Goal: Task Accomplishment & Management: Manage account settings

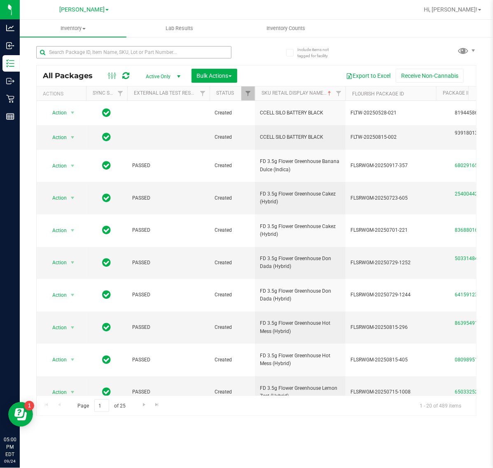
click at [142, 52] on input "text" at bounding box center [133, 52] width 195 height 12
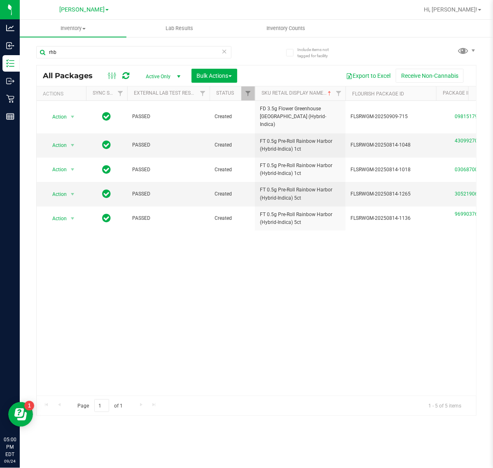
drag, startPoint x: 101, startPoint y: 52, endPoint x: -1, endPoint y: 54, distance: 101.7
click at [0, 54] on html "Analytics Inbound Inventory Outbound Retail Reports 05:00 PM EDT 09/24/2025 09/…" at bounding box center [246, 234] width 493 height 468
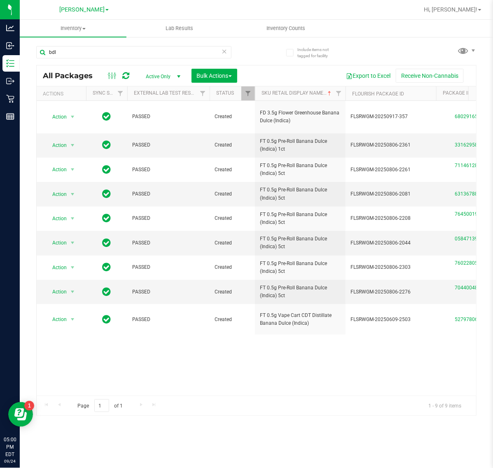
click at [144, 397] on div "Page 1 of 1 1 - 9 of 9 items" at bounding box center [256, 406] width 439 height 20
drag, startPoint x: 224, startPoint y: 359, endPoint x: 217, endPoint y: 364, distance: 8.5
click at [222, 359] on div "Action Action Adjust qty Create package Edit attributes Global inventory Locate…" at bounding box center [256, 248] width 439 height 295
click at [101, 52] on input "bdl" at bounding box center [133, 52] width 195 height 12
type input "b"
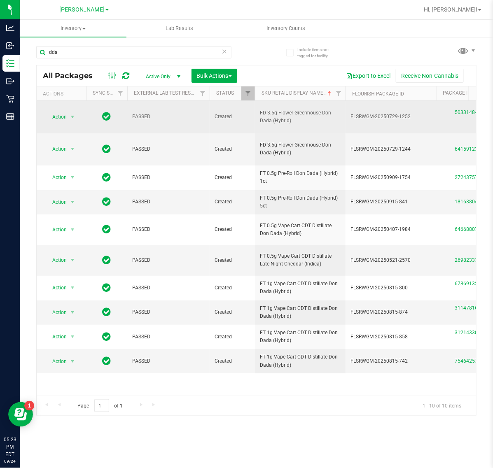
drag, startPoint x: 308, startPoint y: 118, endPoint x: 236, endPoint y: 112, distance: 72.7
copy tr "FD 3.5g Flower Greenhouse Don Dada (Hybrid)"
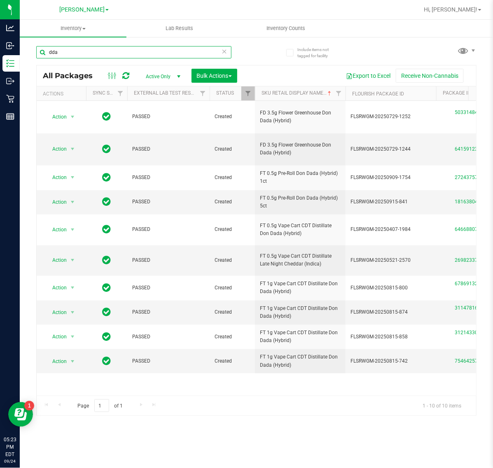
drag, startPoint x: 131, startPoint y: 51, endPoint x: -1, endPoint y: 51, distance: 131.8
click at [0, 51] on html "Analytics Inbound Inventory Outbound Retail Reports 05:23 PM EDT 09/24/2025 09/…" at bounding box center [246, 234] width 493 height 468
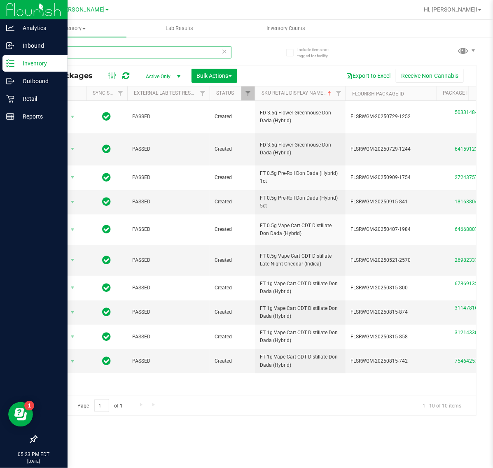
paste input "FD 3.5g Flower Greenhouse Don Dada (Hybrid)"
type input "FD 3.5g Flower Greenhouse Don Dada (Hybrid)"
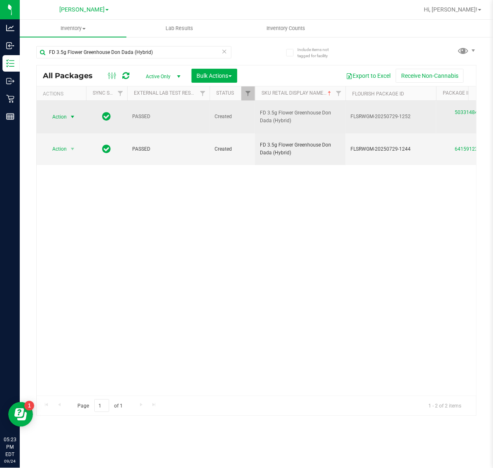
click at [71, 111] on span "select" at bounding box center [73, 117] width 10 height 12
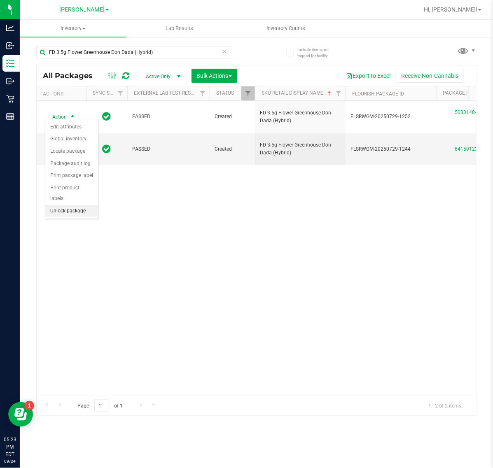
click at [70, 205] on li "Unlock package" at bounding box center [71, 211] width 53 height 12
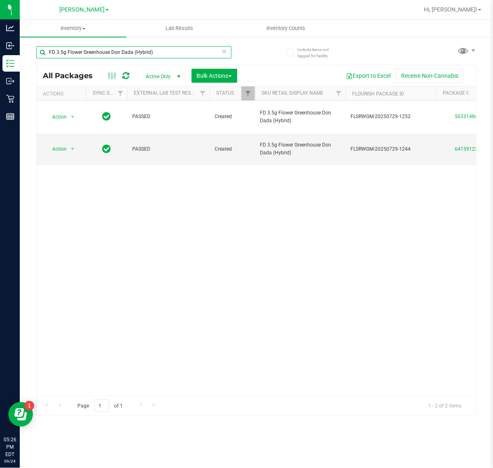
click at [218, 52] on input "FD 3.5g Flower Greenhouse Don Dada (Hybrid)" at bounding box center [133, 52] width 195 height 12
click at [224, 51] on icon at bounding box center [225, 51] width 6 height 10
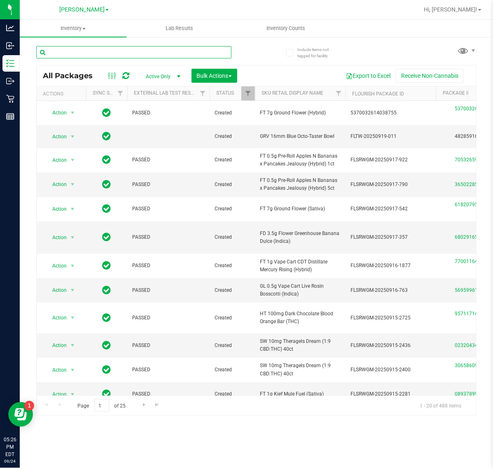
click at [117, 52] on input "text" at bounding box center [133, 52] width 195 height 12
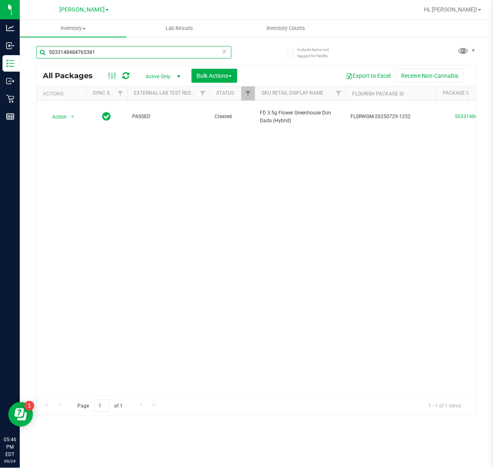
type input "5033148484765381"
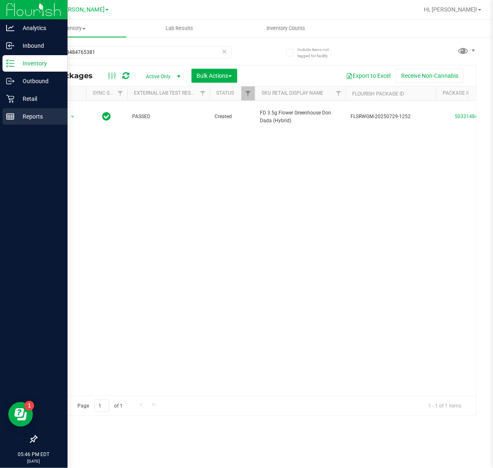
drag, startPoint x: 11, startPoint y: 116, endPoint x: 28, endPoint y: 114, distance: 17.5
click at [11, 117] on line at bounding box center [10, 117] width 7 height 0
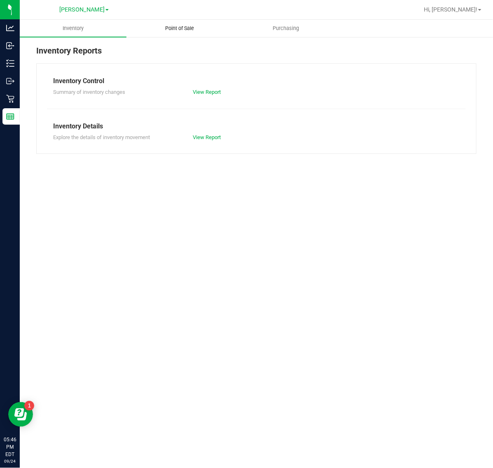
click at [170, 29] on span "Point of Sale" at bounding box center [179, 28] width 51 height 7
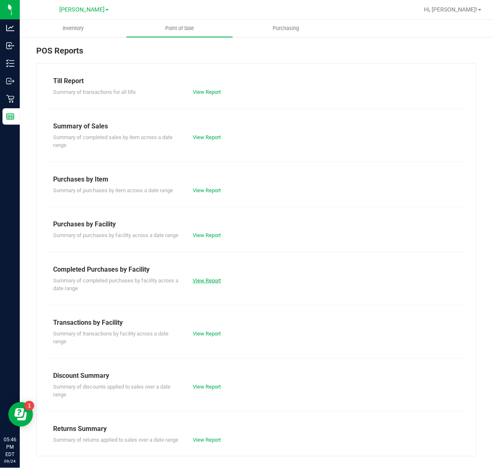
click at [201, 284] on link "View Report" at bounding box center [207, 281] width 28 height 6
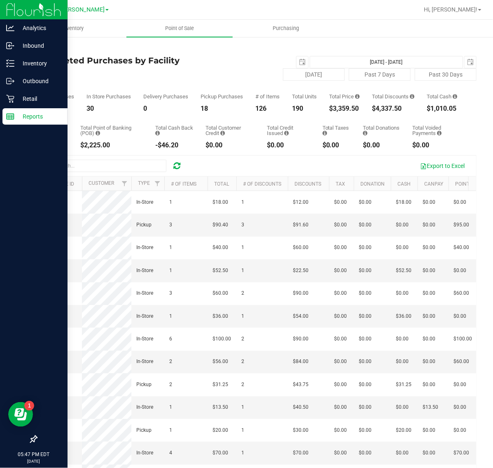
click at [10, 118] on line at bounding box center [10, 118] width 7 height 0
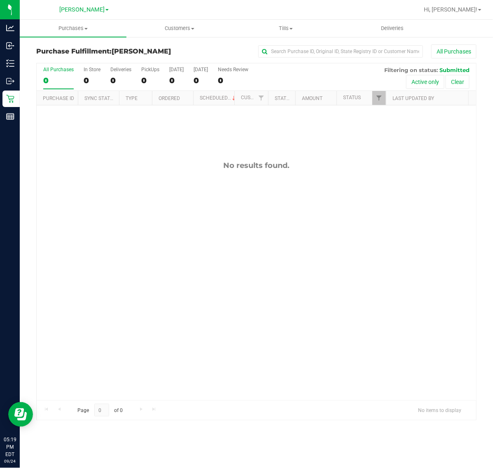
click at [222, 258] on div "No results found." at bounding box center [256, 280] width 439 height 350
click at [183, 362] on div "No results found." at bounding box center [256, 280] width 439 height 350
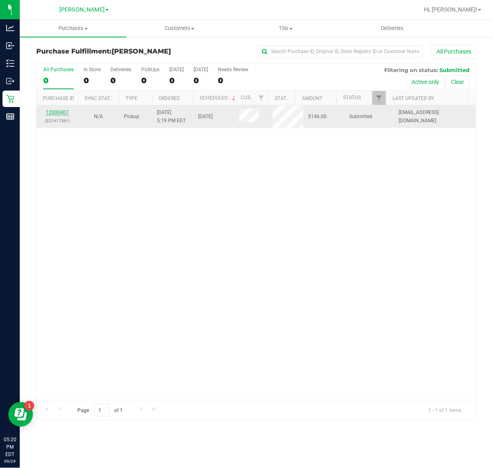
click at [61, 113] on link "12000407" at bounding box center [57, 113] width 23 height 6
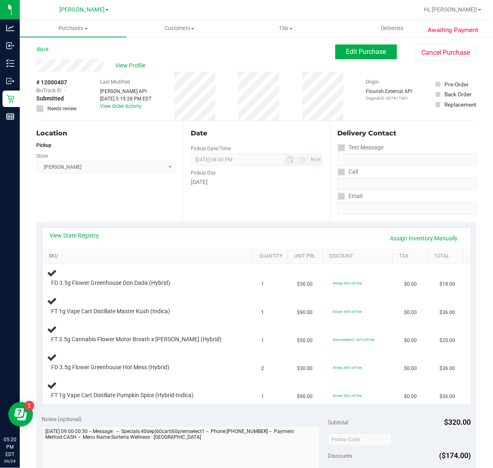
click at [55, 258] on link "SKU" at bounding box center [149, 256] width 201 height 7
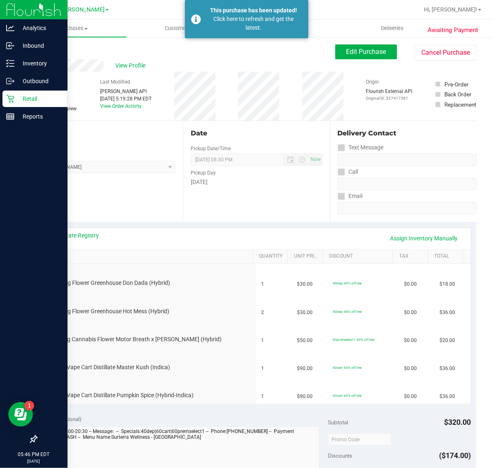
drag, startPoint x: 14, startPoint y: 93, endPoint x: 30, endPoint y: 99, distance: 17.2
click at [14, 93] on div "Retail" at bounding box center [34, 99] width 65 height 16
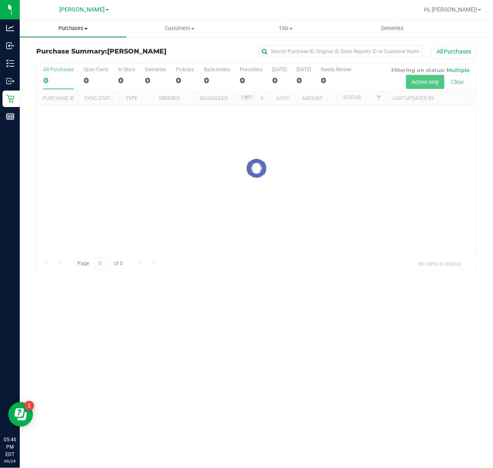
click at [74, 26] on span "Purchases" at bounding box center [73, 28] width 107 height 7
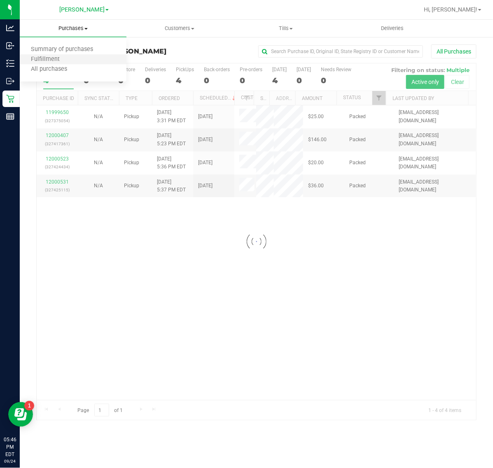
click at [76, 61] on li "Fulfillment" at bounding box center [73, 60] width 107 height 10
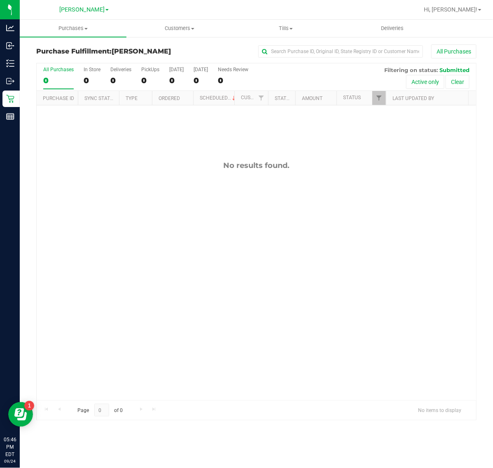
click at [179, 255] on div "No results found." at bounding box center [256, 280] width 439 height 350
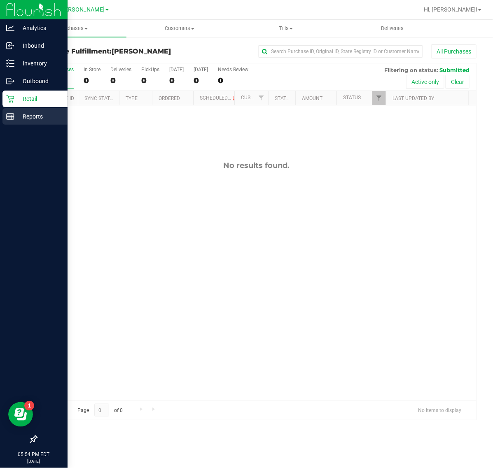
click at [11, 114] on icon at bounding box center [10, 116] width 8 height 8
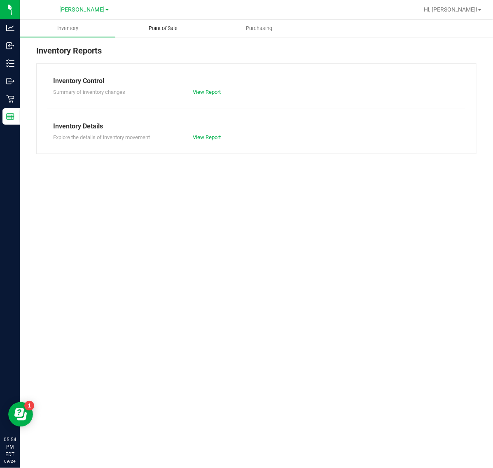
click at [177, 31] on span "Point of Sale" at bounding box center [163, 28] width 51 height 7
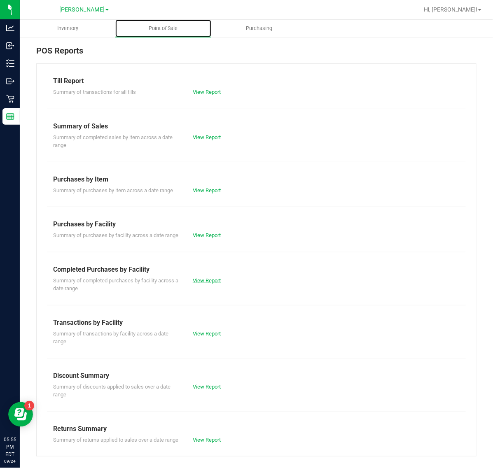
click at [204, 284] on link "View Report" at bounding box center [207, 281] width 28 height 6
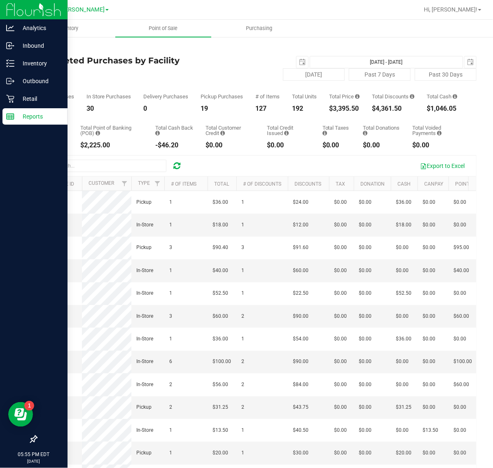
click at [12, 117] on line at bounding box center [12, 117] width 0 height 4
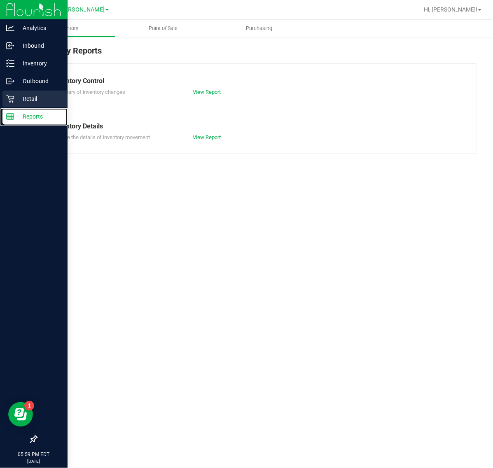
click at [38, 98] on p "Retail" at bounding box center [38, 99] width 49 height 10
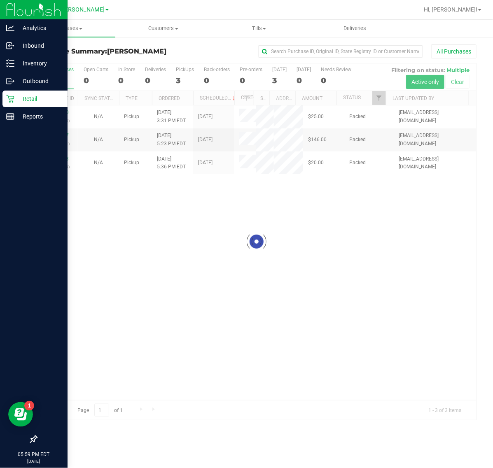
click at [219, 264] on div at bounding box center [256, 241] width 439 height 357
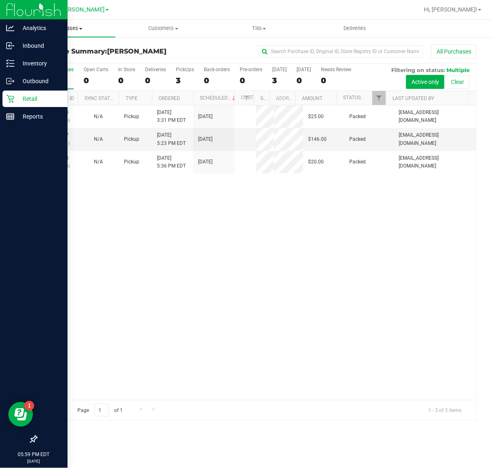
click at [70, 25] on span "Purchases" at bounding box center [68, 28] width 96 height 7
click at [58, 61] on span "Fulfillment" at bounding box center [45, 59] width 51 height 7
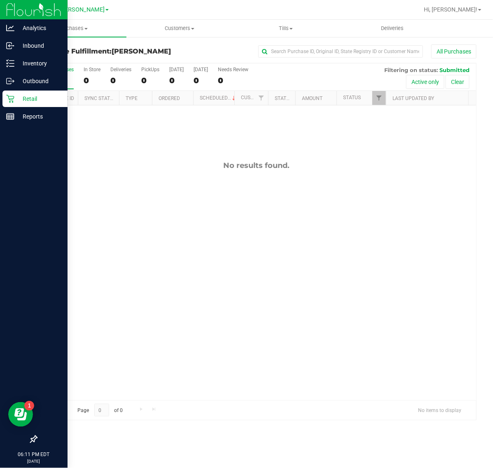
click at [345, 310] on div "No results found." at bounding box center [256, 280] width 439 height 350
click at [248, 317] on div "No results found." at bounding box center [256, 280] width 439 height 350
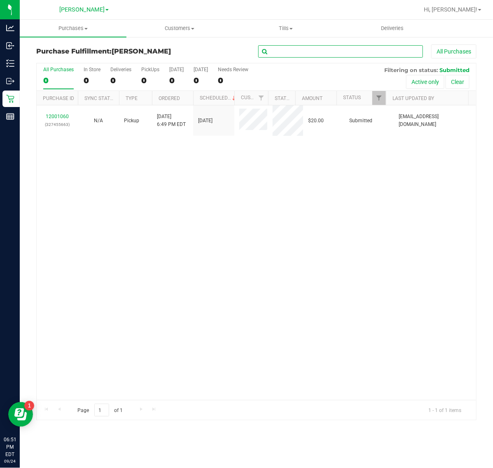
click at [314, 51] on input "text" at bounding box center [340, 51] width 165 height 12
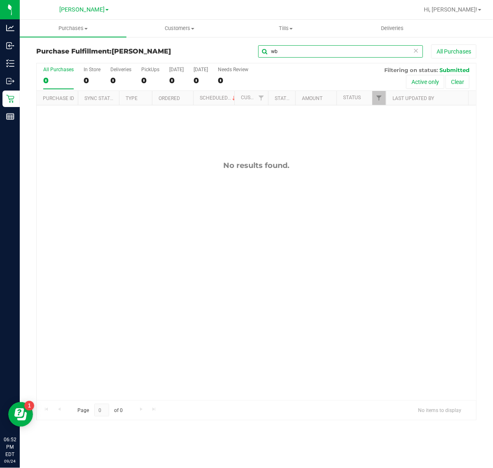
type input "w"
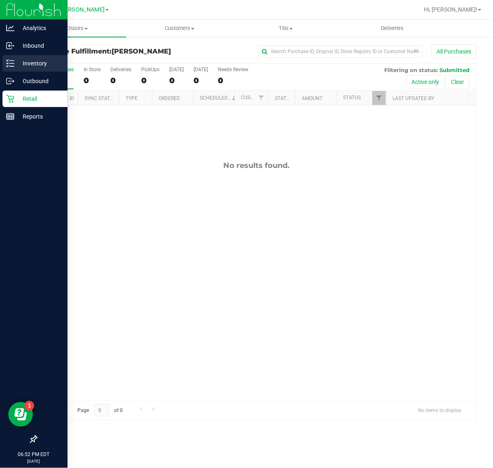
click at [10, 61] on line at bounding box center [11, 61] width 5 height 0
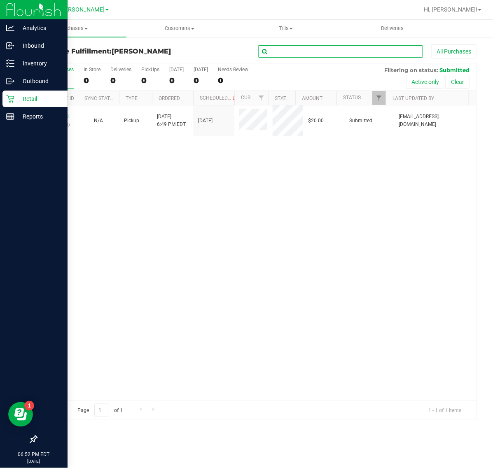
click at [324, 51] on input "text" at bounding box center [340, 51] width 165 height 12
click at [293, 51] on input "text" at bounding box center [340, 51] width 165 height 12
click at [281, 50] on input "text" at bounding box center [340, 51] width 165 height 12
click at [282, 51] on input "text" at bounding box center [340, 51] width 165 height 12
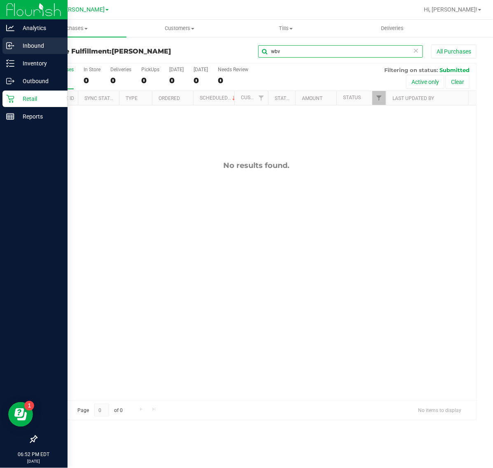
type input "wbv"
click at [10, 49] on icon at bounding box center [10, 46] width 8 height 8
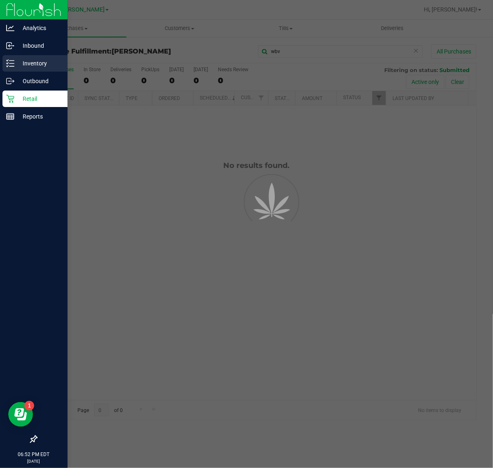
click at [28, 68] on div "Inventory" at bounding box center [34, 63] width 65 height 16
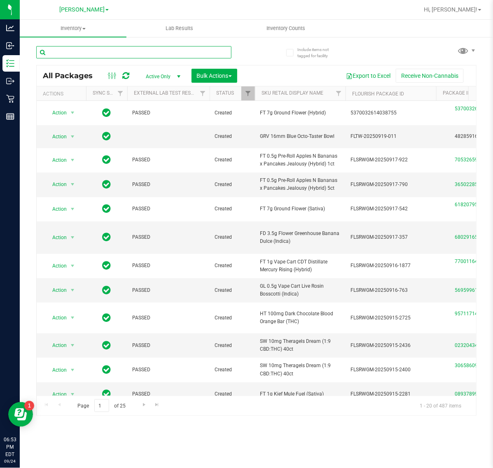
click at [105, 52] on input "text" at bounding box center [133, 52] width 195 height 12
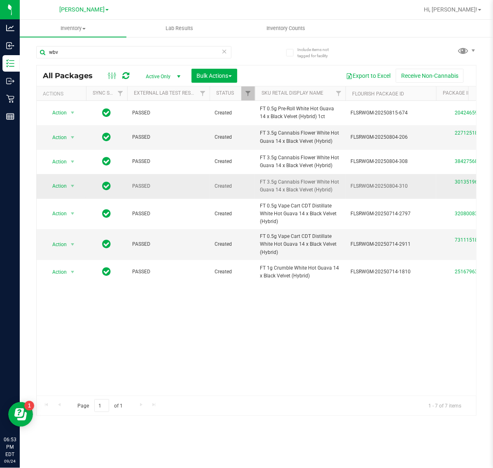
drag, startPoint x: 335, startPoint y: 192, endPoint x: 256, endPoint y: 191, distance: 78.7
click at [256, 191] on td "FT 3.5g Cannabis Flower White Hot Guava 14 x Black Velvet (Hybrid)" at bounding box center [300, 186] width 91 height 24
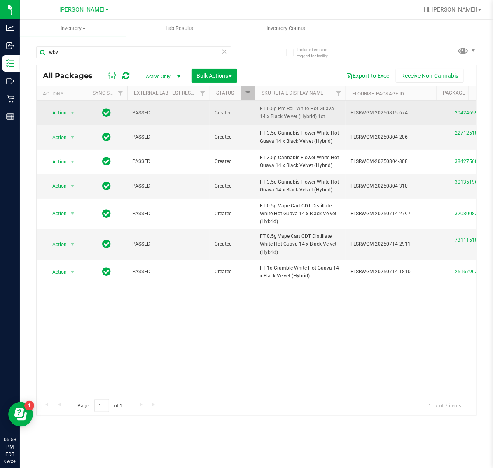
copy span "FT 3.5g Cannabis Flower White Hot Guava 14 x Black Velvet (Hybrid)"
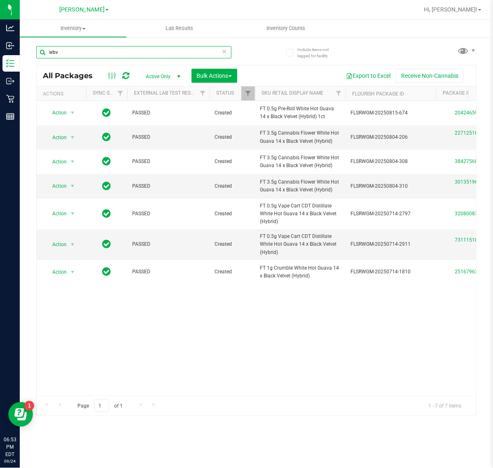
drag, startPoint x: 77, startPoint y: 54, endPoint x: -84, endPoint y: 54, distance: 161.0
click at [0, 54] on html "Analytics Inbound Inventory Outbound Retail Reports 06:53 PM EDT [DATE] 09/24 […" at bounding box center [246, 234] width 493 height 468
paste input "FT 3.5g Cannabis Flower White Hot Guava 14 x Black Velvet (Hybrid)"
type input "FT 3.5g Cannabis Flower White Hot Guava 14 x Black Velvet (Hybrid)"
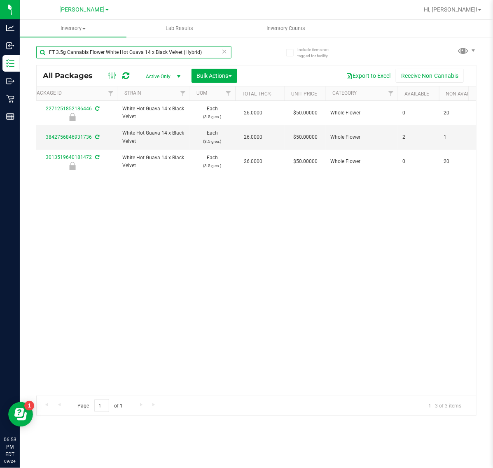
scroll to position [0, 455]
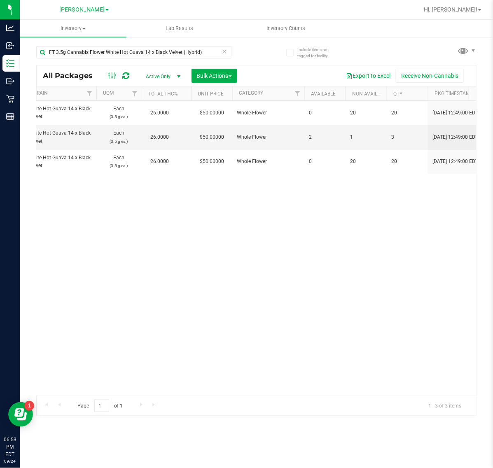
drag, startPoint x: 254, startPoint y: 303, endPoint x: 219, endPoint y: 311, distance: 35.2
click at [254, 303] on div "Action Action Edit attributes Global inventory Locate package Package audit log…" at bounding box center [256, 248] width 439 height 295
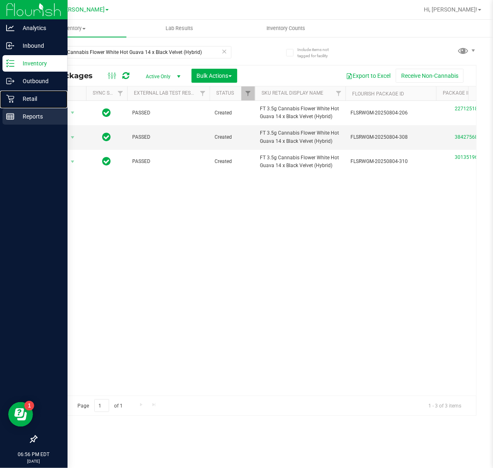
drag, startPoint x: 20, startPoint y: 101, endPoint x: 34, endPoint y: 112, distance: 18.2
click at [19, 101] on p "Retail" at bounding box center [38, 99] width 49 height 10
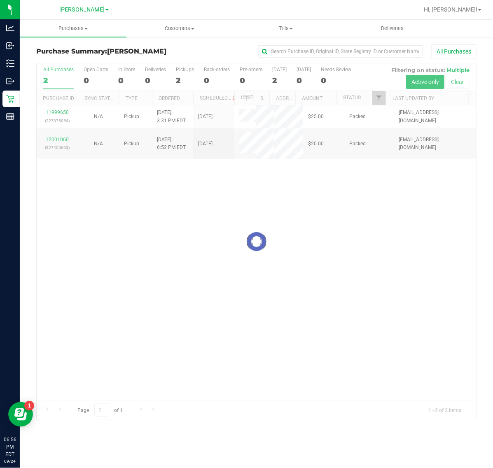
click at [324, 296] on div at bounding box center [256, 241] width 439 height 357
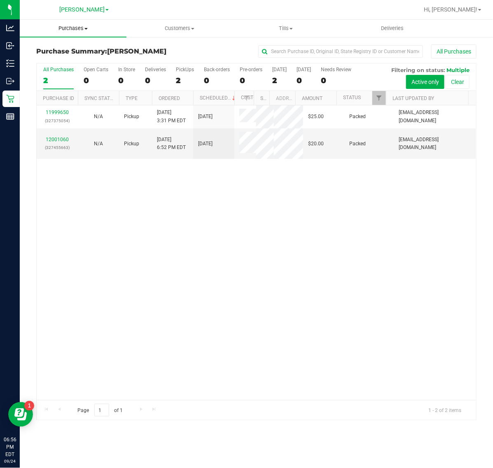
click at [67, 30] on span "Purchases" at bounding box center [73, 28] width 107 height 7
click at [74, 59] on li "Fulfillment" at bounding box center [73, 60] width 107 height 10
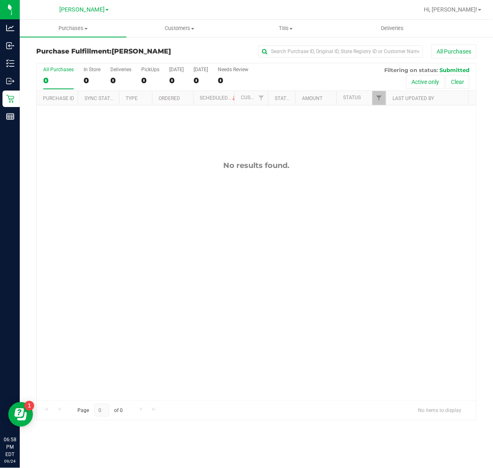
click at [60, 185] on div "No results found." at bounding box center [256, 280] width 439 height 350
click at [108, 291] on div "No results found." at bounding box center [256, 280] width 439 height 350
click at [369, 249] on div "No results found." at bounding box center [256, 280] width 439 height 350
click at [69, 30] on span "Purchases" at bounding box center [73, 28] width 107 height 7
click at [65, 68] on span "All purchases" at bounding box center [49, 69] width 58 height 7
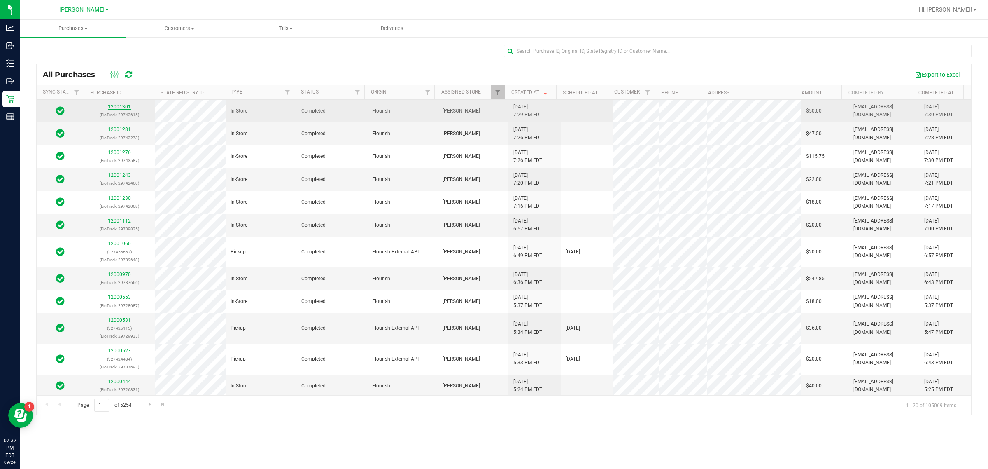
click at [124, 106] on link "12001301" at bounding box center [119, 107] width 23 height 6
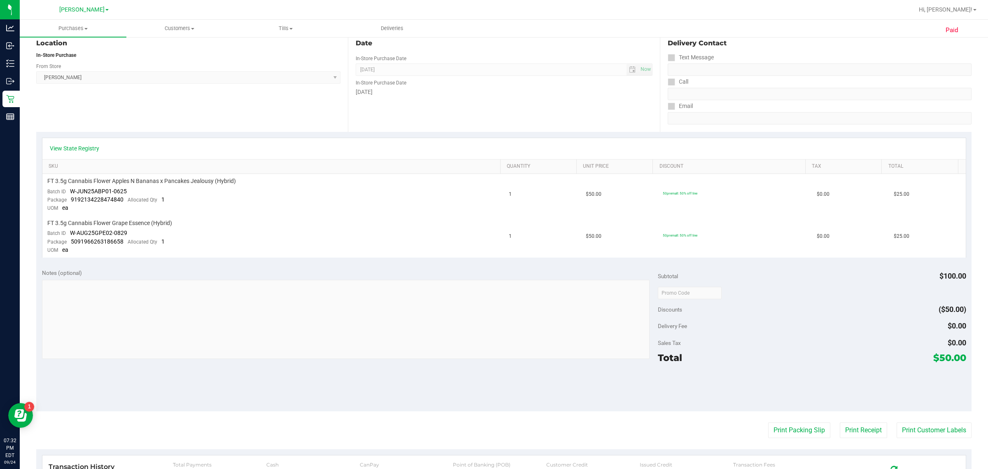
scroll to position [247, 0]
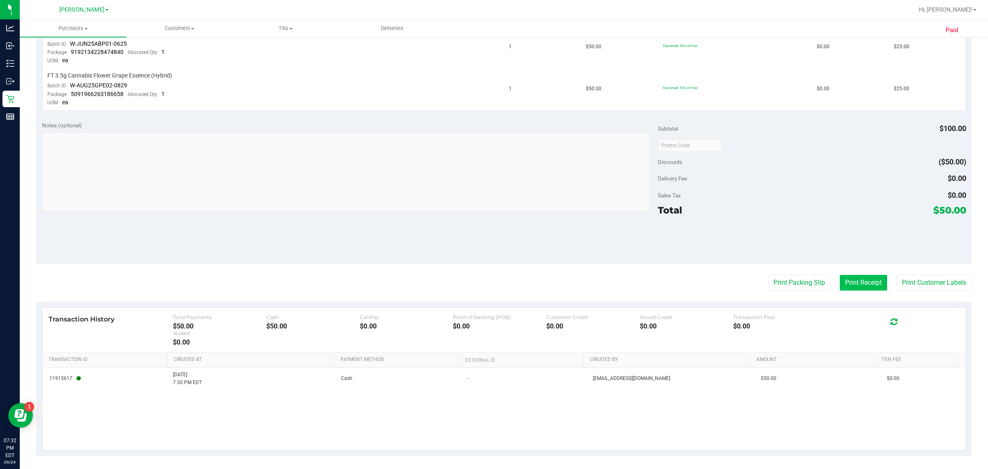
click at [492, 280] on button "Print Receipt" at bounding box center [863, 283] width 47 height 16
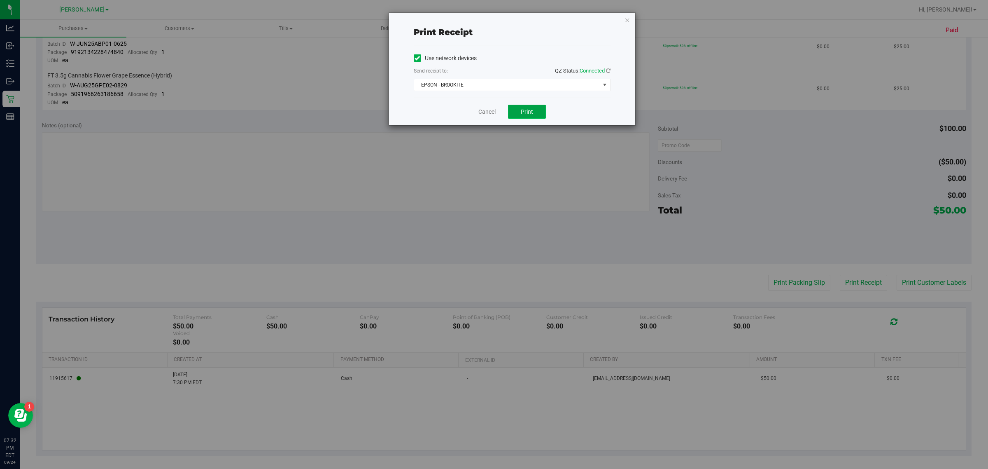
click at [492, 112] on span "Print" at bounding box center [527, 111] width 12 height 7
click at [492, 112] on link "Cancel" at bounding box center [486, 111] width 17 height 9
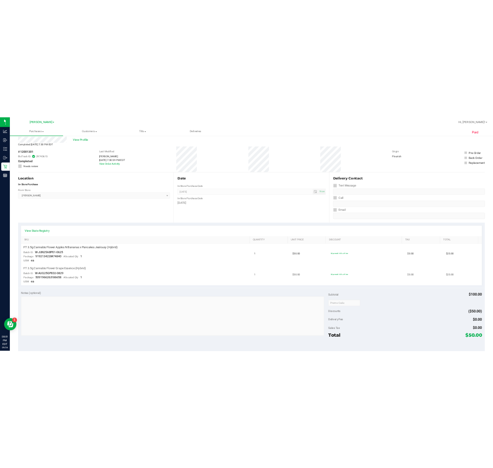
scroll to position [0, 0]
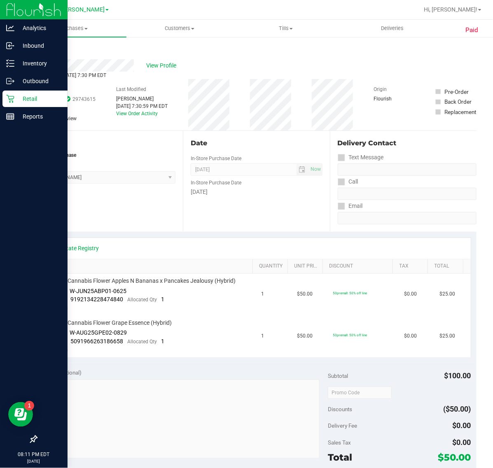
click at [12, 97] on icon at bounding box center [10, 99] width 8 height 8
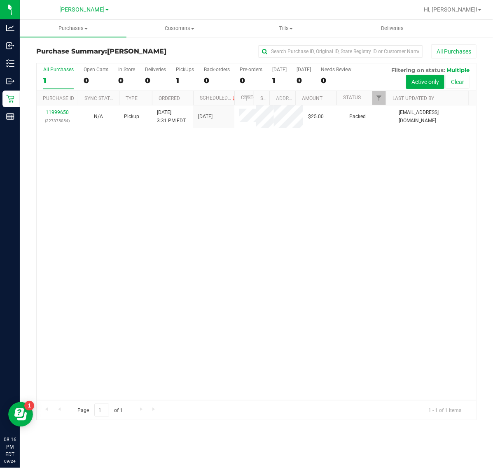
click at [171, 186] on div "11999650 (327375054) N/A Pickup [DATE] 3:31 PM EDT 9/24/2025 $25.00 Packed [EMA…" at bounding box center [256, 252] width 439 height 295
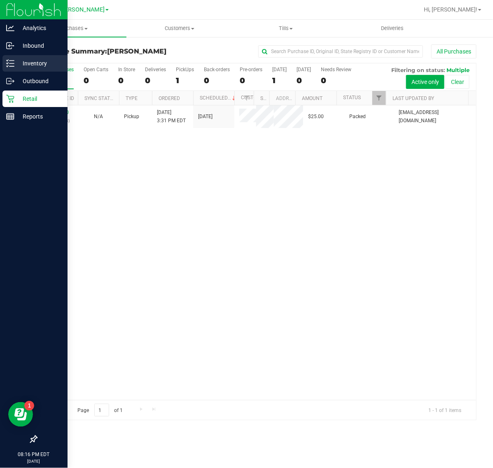
click at [18, 61] on p "Inventory" at bounding box center [38, 63] width 49 height 10
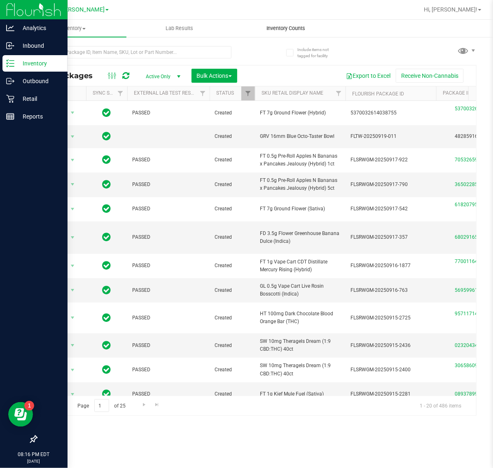
click at [290, 27] on span "Inventory Counts" at bounding box center [285, 28] width 61 height 7
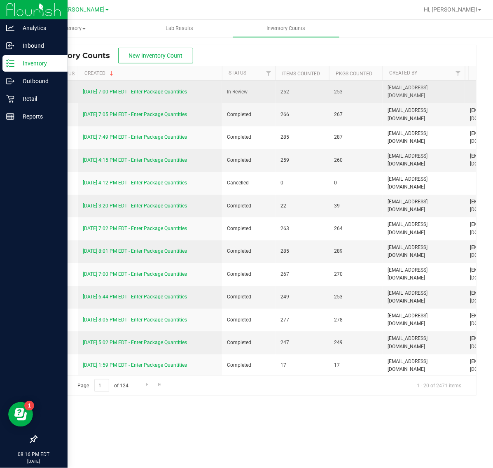
click at [136, 90] on link "[DATE] 7:00 PM EDT - Enter Package Quantities" at bounding box center [135, 92] width 104 height 6
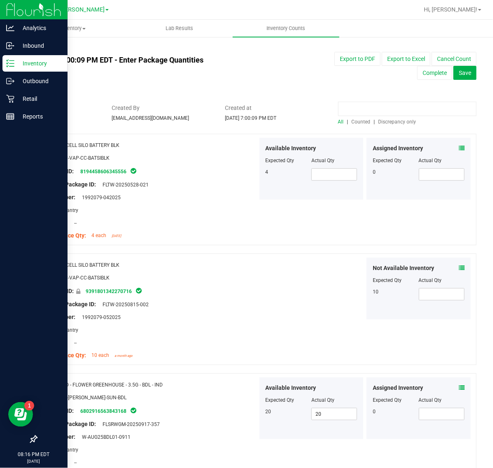
click at [380, 112] on input at bounding box center [407, 109] width 138 height 14
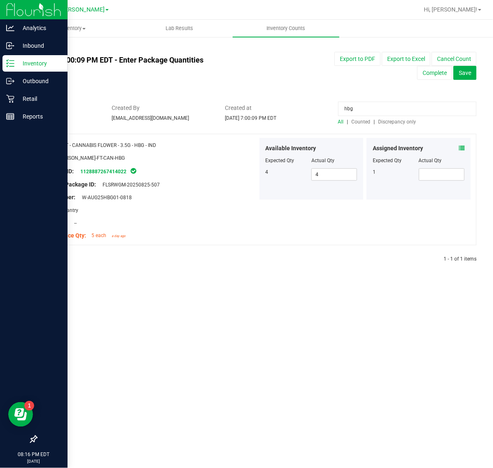
type input "hbg"
click at [464, 144] on div "Assigned Inventory Expected Qty Actual Qty 1" at bounding box center [418, 169] width 104 height 62
click at [461, 150] on icon at bounding box center [462, 148] width 6 height 6
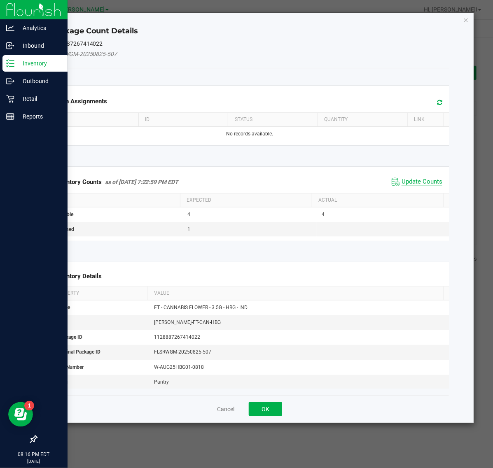
click at [412, 184] on span "Update Counts" at bounding box center [421, 182] width 41 height 8
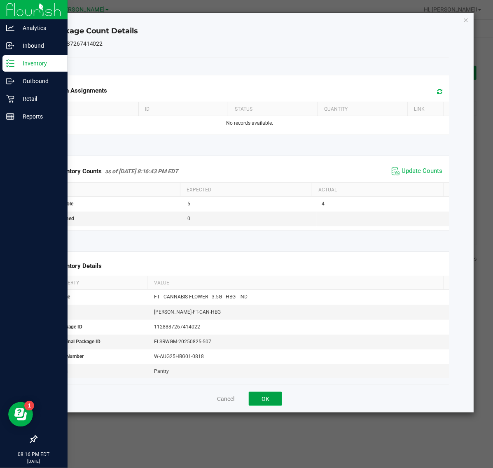
click at [266, 402] on button "OK" at bounding box center [265, 399] width 33 height 14
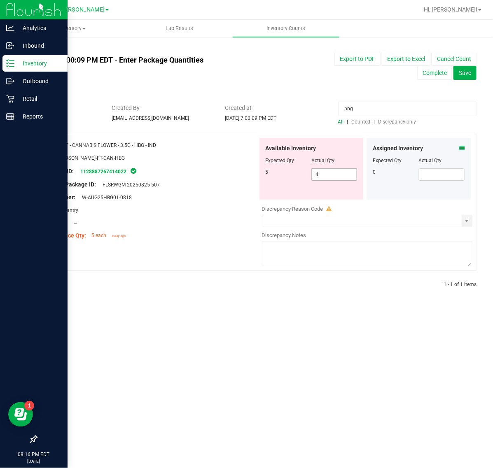
click at [345, 174] on input "4" at bounding box center [334, 175] width 45 height 12
type input "5"
click at [313, 397] on div "Inventory All packages All inventory Waste log Create inventory Lab Results Inv…" at bounding box center [256, 244] width 473 height 448
type input "5"
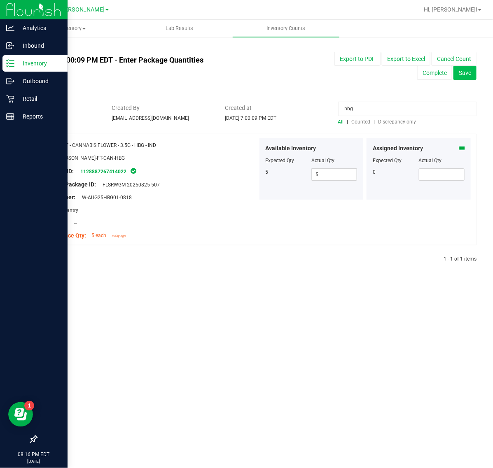
click at [472, 72] on button "Save" at bounding box center [464, 73] width 23 height 14
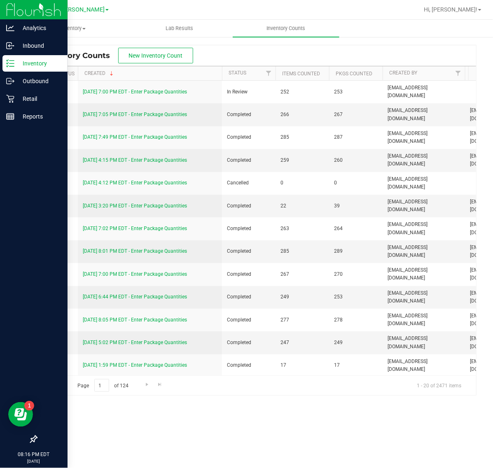
click at [217, 447] on div "Inventory All packages All inventory Waste log Create inventory Lab Results Inv…" at bounding box center [256, 244] width 473 height 448
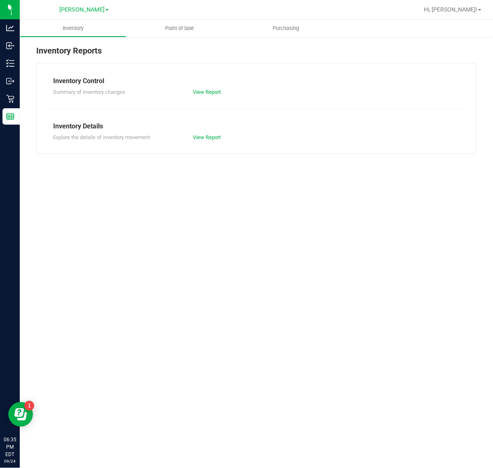
click at [283, 310] on div "Inventory Point of Sale Purchasing Inventory Reports Inventory Control Summary …" at bounding box center [256, 244] width 473 height 448
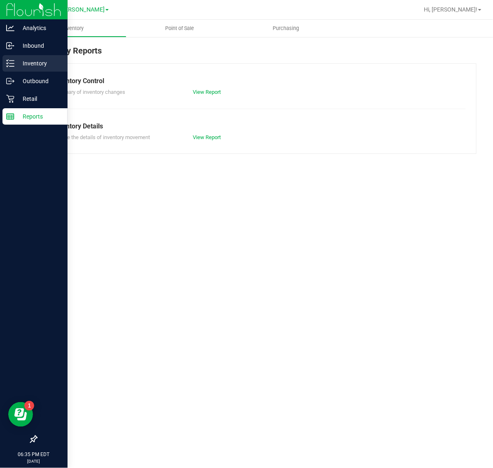
click at [19, 69] on div "Inventory" at bounding box center [34, 63] width 65 height 16
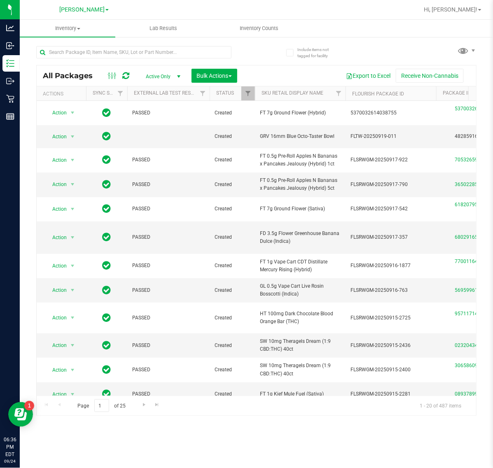
click at [269, 66] on div "All Packages Active Only Active Only Lab Samples Locked All External Internal B…" at bounding box center [256, 75] width 439 height 21
click at [251, 48] on div at bounding box center [146, 52] width 220 height 26
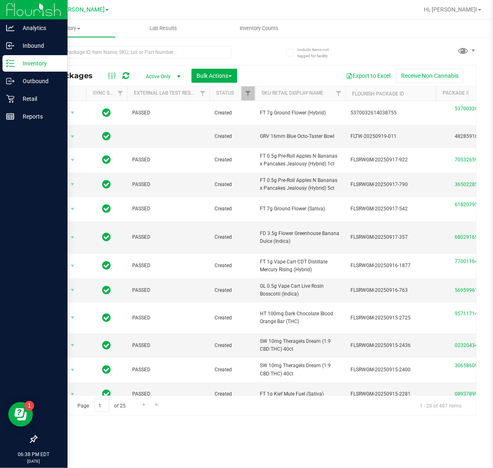
drag, startPoint x: 9, startPoint y: 62, endPoint x: 44, endPoint y: 68, distance: 34.7
click at [9, 62] on icon at bounding box center [10, 63] width 8 height 8
drag, startPoint x: 13, startPoint y: 58, endPoint x: 20, endPoint y: 59, distance: 7.0
click at [13, 58] on div "Inventory" at bounding box center [34, 63] width 65 height 16
drag, startPoint x: 0, startPoint y: 0, endPoint x: 13, endPoint y: 96, distance: 96.8
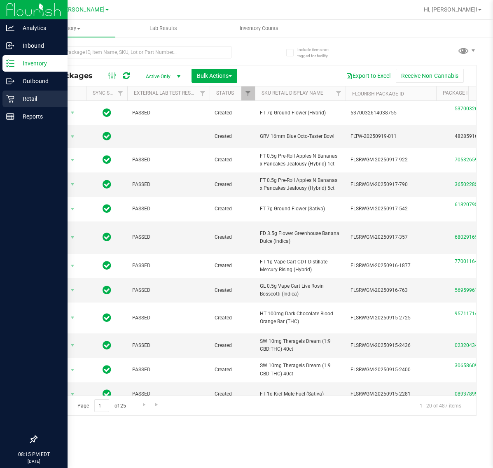
click at [13, 96] on icon at bounding box center [10, 99] width 8 height 8
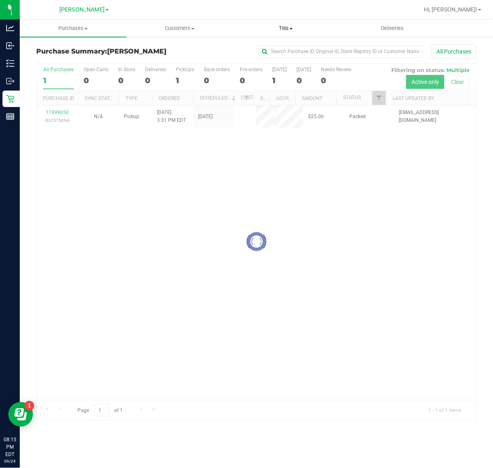
click at [280, 26] on span "Tills" at bounding box center [286, 28] width 106 height 7
click at [276, 48] on span "Manage tills" at bounding box center [261, 49] width 56 height 7
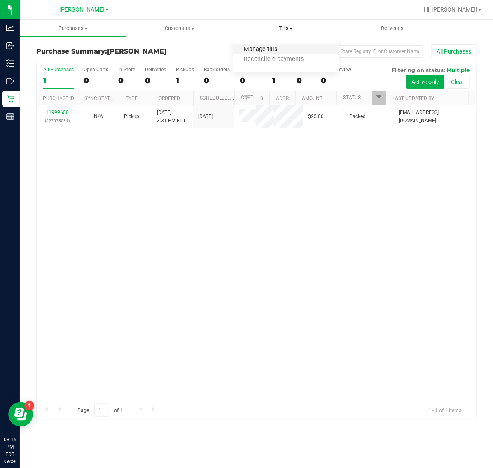
click at [258, 49] on span "Manage tills" at bounding box center [261, 49] width 56 height 7
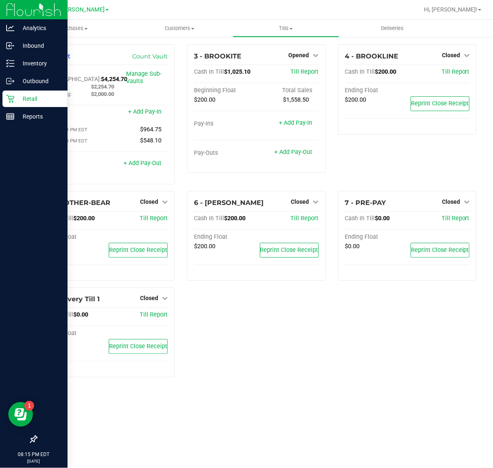
click at [31, 104] on div "Retail" at bounding box center [34, 99] width 65 height 16
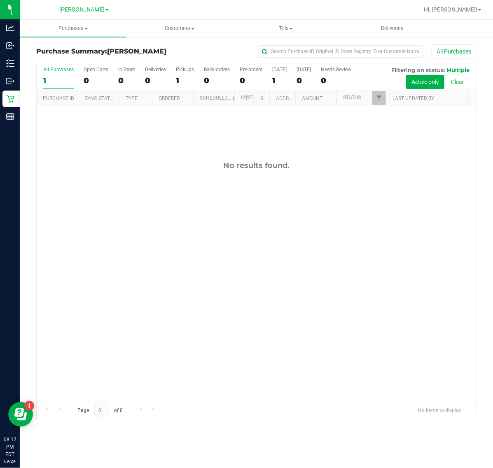
click at [228, 311] on div "No results found." at bounding box center [256, 280] width 439 height 350
drag, startPoint x: 489, startPoint y: 4, endPoint x: 152, endPoint y: 327, distance: 467.1
click at [152, 327] on div "No results found." at bounding box center [256, 280] width 439 height 350
